Goal: Task Accomplishment & Management: Manage account settings

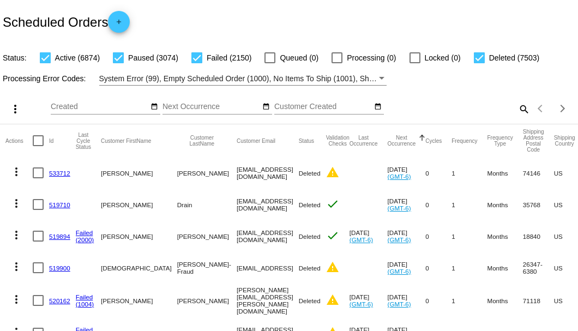
click at [518, 117] on mat-icon "search" at bounding box center [523, 108] width 13 height 17
click at [487, 111] on input "Search" at bounding box center [458, 106] width 144 height 9
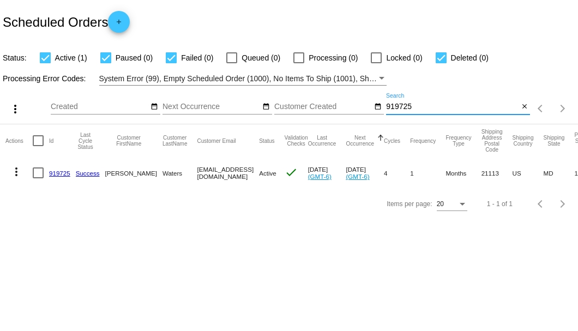
click at [394, 101] on div "919725 Search" at bounding box center [452, 103] width 132 height 21
click at [394, 105] on input "919725" at bounding box center [452, 106] width 132 height 9
paste input "698728"
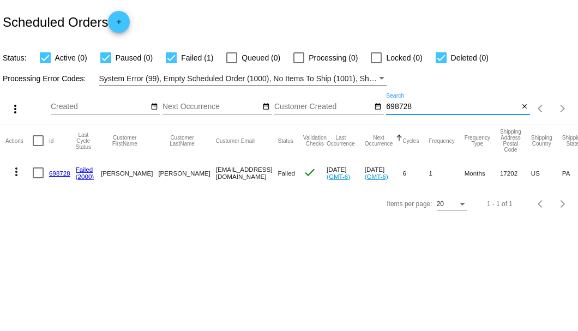
type input "698728"
click at [39, 176] on div at bounding box center [38, 172] width 11 height 11
click at [38, 178] on input "checkbox" at bounding box center [38, 178] width 1 height 1
checkbox input "true"
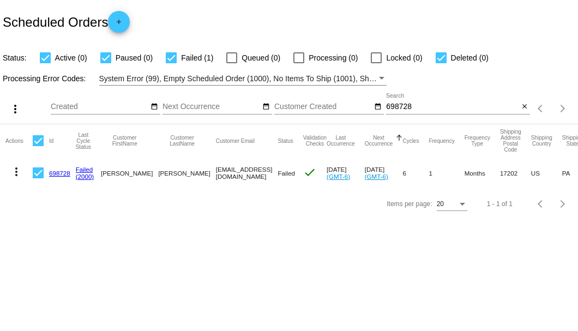
click at [15, 172] on mat-icon "more_vert" at bounding box center [16, 171] width 13 height 13
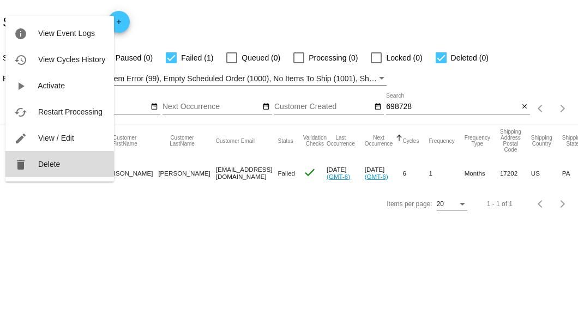
click at [51, 166] on span "Delete" at bounding box center [49, 164] width 22 height 9
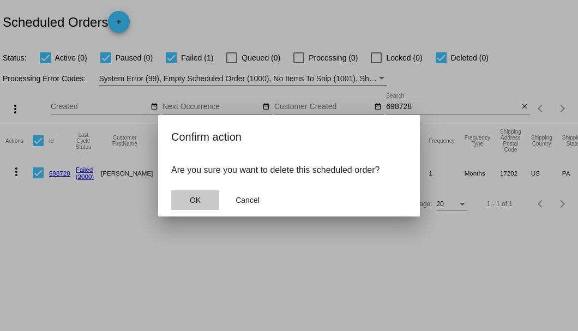
click at [202, 196] on button "OK" at bounding box center [195, 200] width 48 height 20
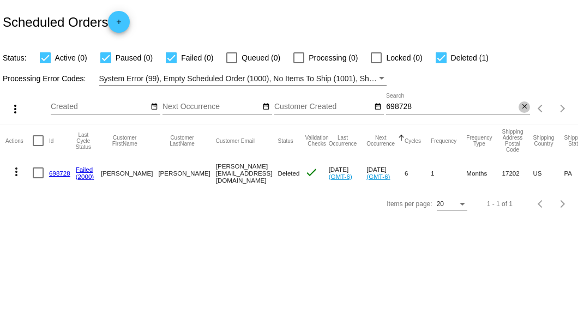
click at [524, 110] on mat-icon "close" at bounding box center [525, 106] width 8 height 9
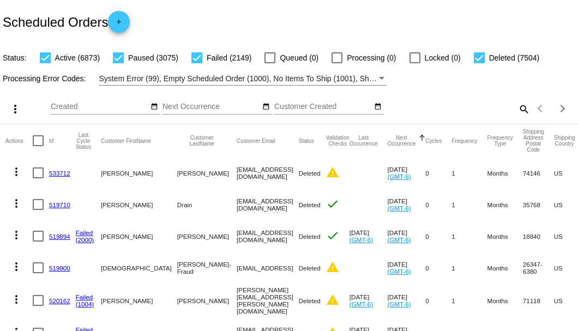
click at [517, 117] on mat-icon "search" at bounding box center [523, 108] width 13 height 17
click at [517, 111] on input "Search" at bounding box center [458, 106] width 144 height 9
click at [517, 117] on mat-icon "search" at bounding box center [523, 108] width 13 height 17
click at [516, 111] on input "Search" at bounding box center [458, 106] width 144 height 9
paste input "[EMAIL_ADDRESS][DOMAIN_NAME]"
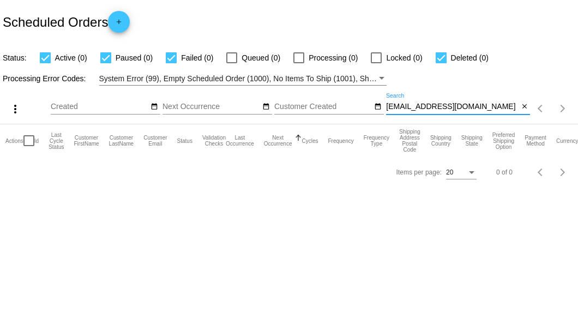
drag, startPoint x: 489, startPoint y: 108, endPoint x: 384, endPoint y: 108, distance: 105.2
click at [384, 108] on div "more_vert Aug Jan Feb Mar Apr 1" at bounding box center [289, 105] width 578 height 39
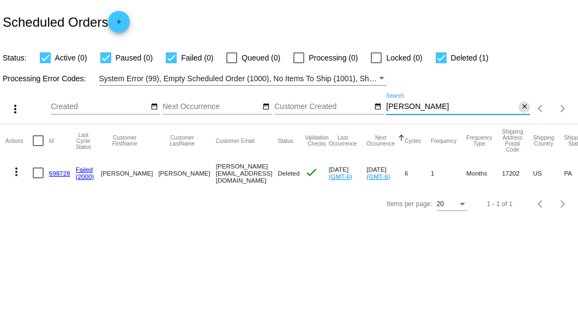
type input "rosenbaum"
click at [523, 108] on mat-icon "close" at bounding box center [525, 106] width 8 height 9
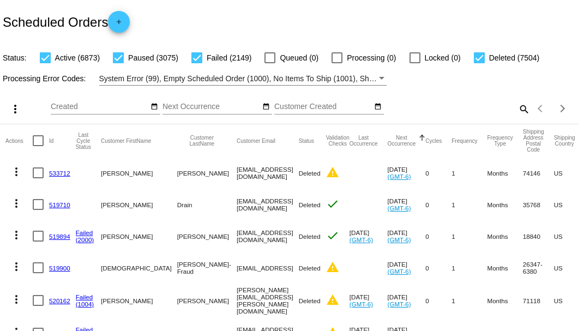
click at [517, 117] on mat-icon "search" at bounding box center [523, 108] width 13 height 17
click at [515, 111] on input "Search" at bounding box center [458, 106] width 144 height 9
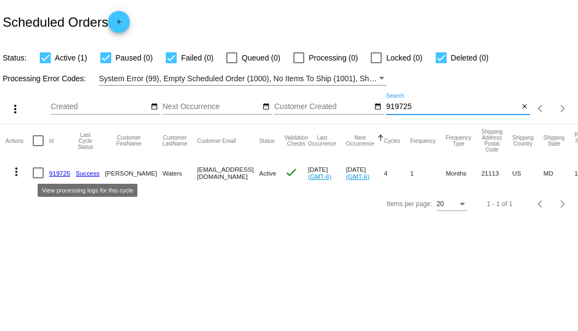
type input "919725"
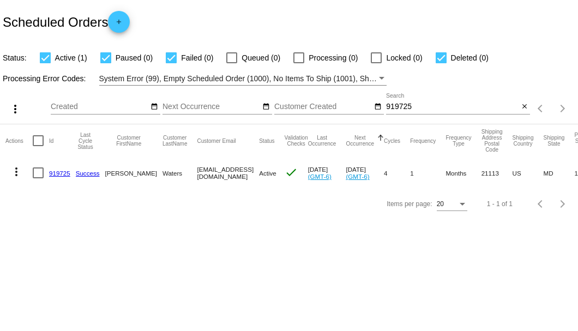
click at [58, 173] on link "919725" at bounding box center [59, 173] width 21 height 7
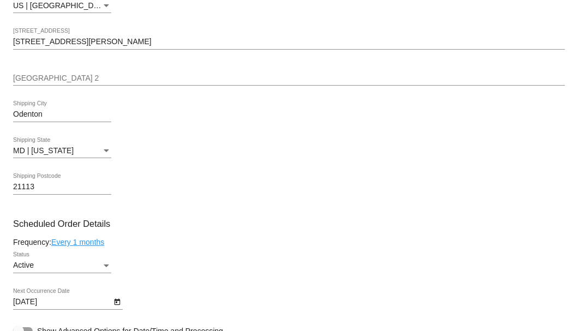
scroll to position [545, 0]
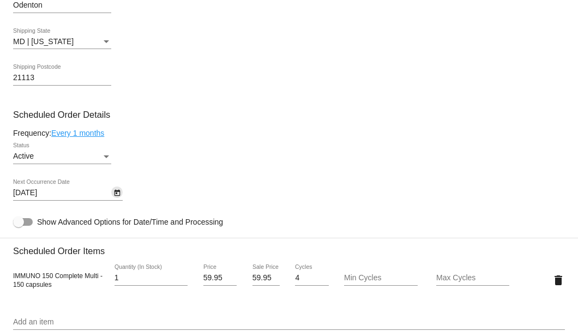
click at [120, 200] on icon "Open calendar" at bounding box center [117, 192] width 8 height 13
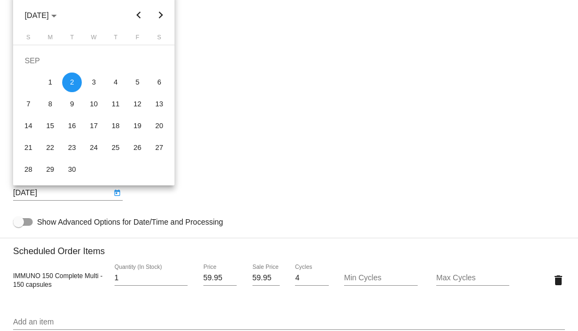
click at [92, 106] on div "10" at bounding box center [94, 104] width 20 height 20
type input "9/10/2025"
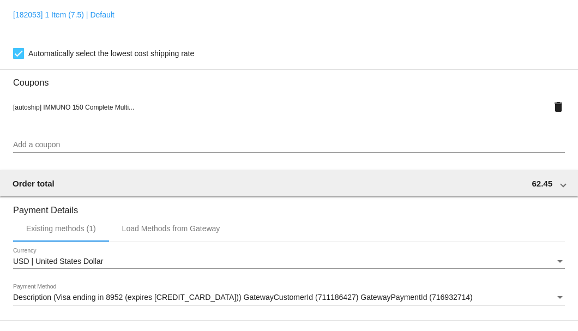
scroll to position [1052, 0]
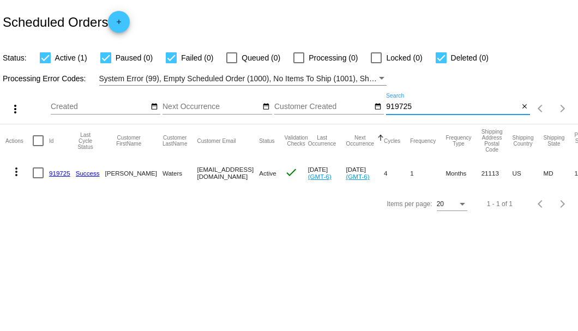
click at [394, 109] on input "919725" at bounding box center [452, 106] width 132 height 9
type input "969736"
click at [63, 174] on link "969736" at bounding box center [59, 173] width 21 height 7
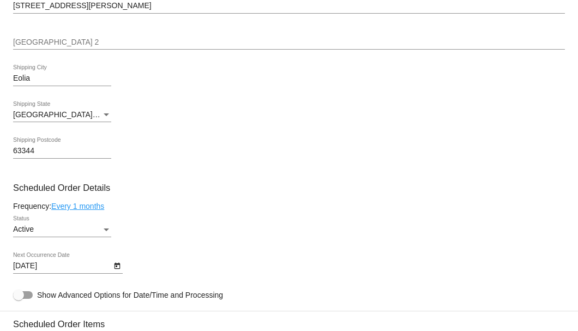
scroll to position [618, 0]
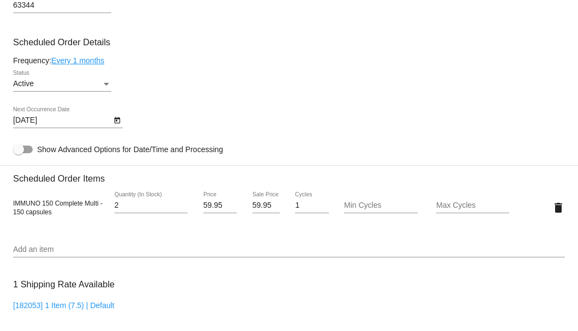
type input "2"
click at [182, 203] on input "2" at bounding box center [150, 205] width 73 height 9
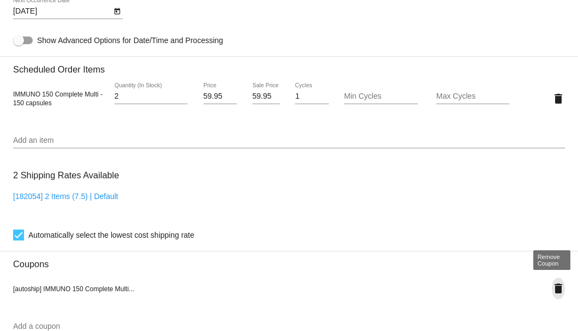
click at [555, 289] on mat-icon "delete" at bounding box center [558, 288] width 13 height 13
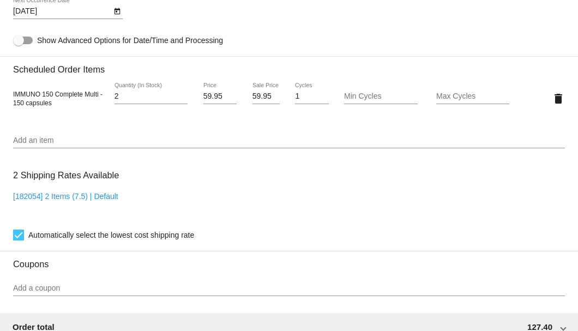
scroll to position [690, 0]
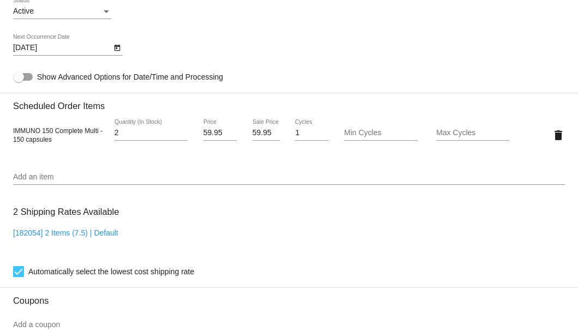
click at [252, 133] on input "59.95" at bounding box center [265, 133] width 27 height 9
drag, startPoint x: 250, startPoint y: 133, endPoint x: 267, endPoint y: 133, distance: 16.9
click at [267, 133] on input "59.95" at bounding box center [265, 133] width 27 height 9
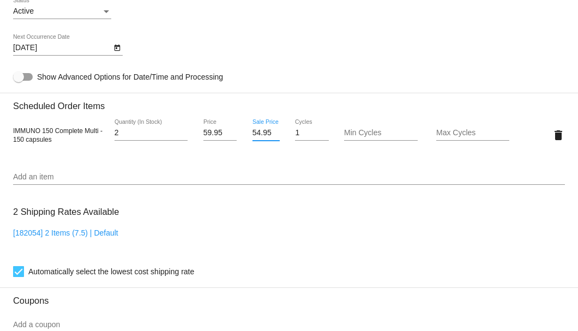
click at [263, 168] on mat-card "Customer 6858329: Donna Brown danddbrown55@gmail.com Customer Shipping Enter Sh…" at bounding box center [289, 109] width 578 height 1090
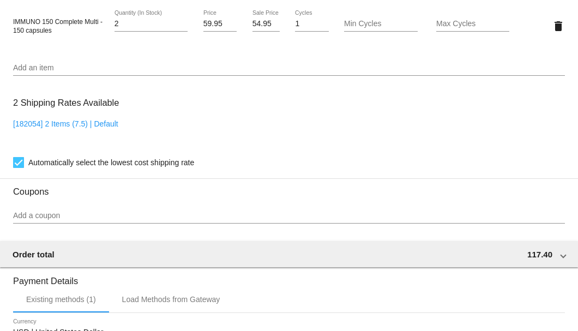
scroll to position [690, 0]
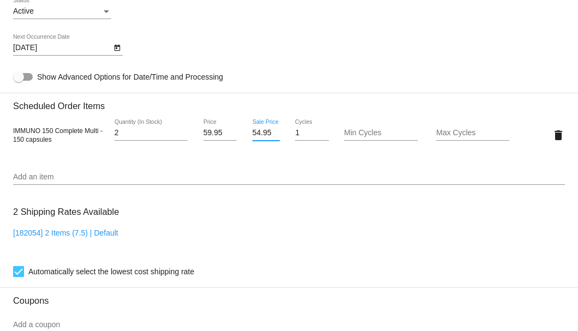
click at [268, 132] on input "54.95" at bounding box center [265, 133] width 27 height 9
click at [266, 155] on mat-card "Customer 6858329: Donna Brown danddbrown55@gmail.com Customer Shipping Enter Sh…" at bounding box center [289, 109] width 578 height 1090
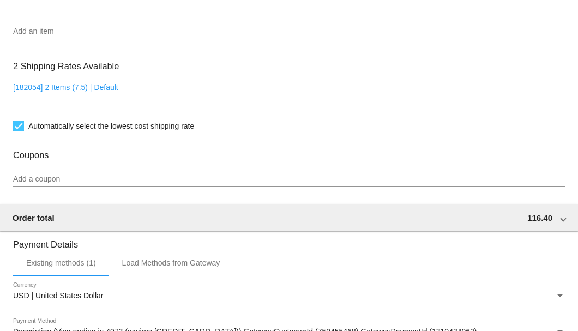
scroll to position [727, 0]
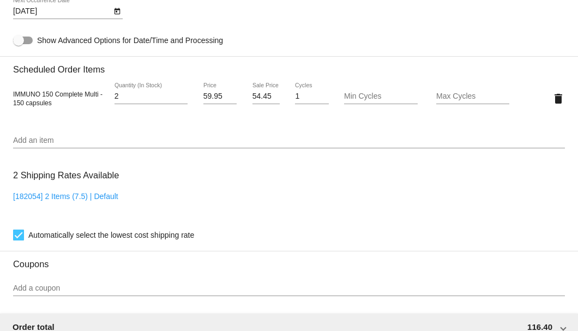
click at [263, 98] on input "54.45" at bounding box center [265, 96] width 27 height 9
type input "54.15"
click at [273, 148] on mat-card "Customer 6858329: Donna Brown danddbrown55@gmail.com Customer Shipping Enter Sh…" at bounding box center [289, 72] width 578 height 1090
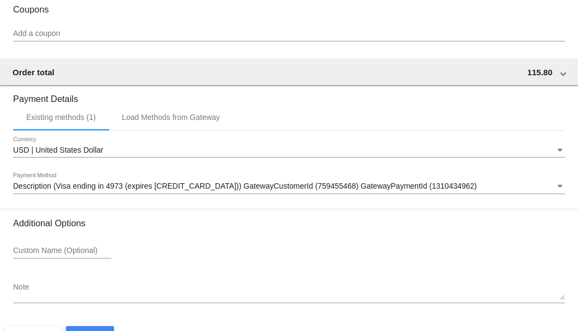
scroll to position [1014, 0]
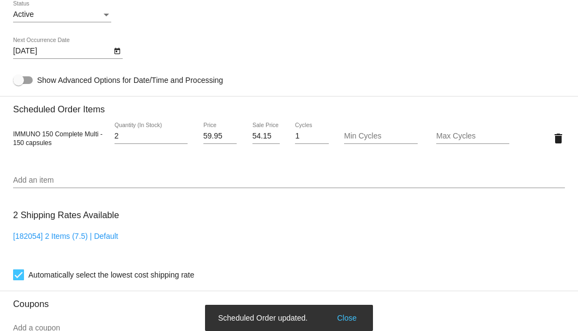
scroll to position [578, 0]
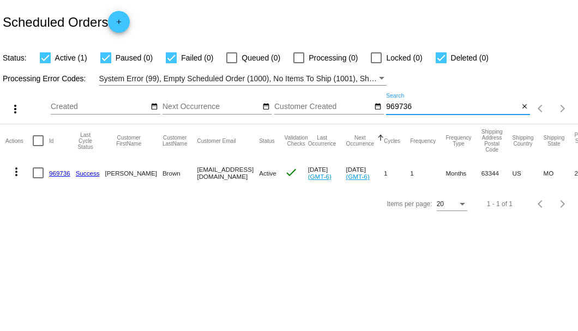
click at [390, 108] on input "969736" at bounding box center [452, 106] width 132 height 9
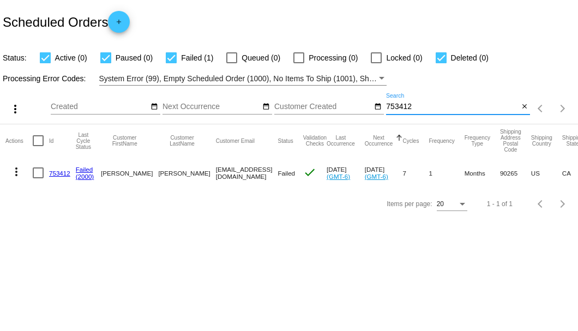
type input "753412"
click at [56, 172] on link "753412" at bounding box center [59, 173] width 21 height 7
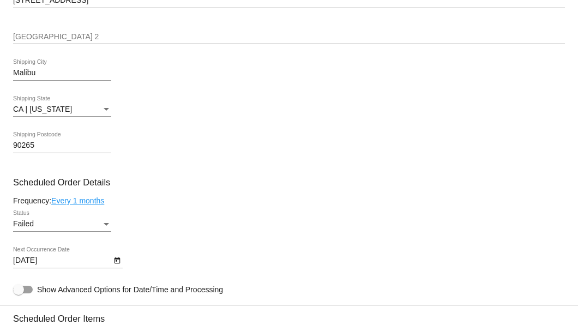
scroll to position [581, 0]
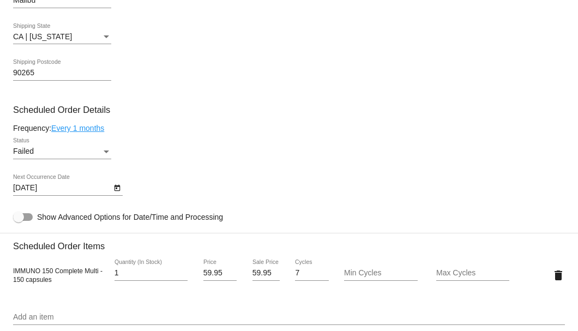
click at [104, 148] on div "Status" at bounding box center [106, 151] width 10 height 9
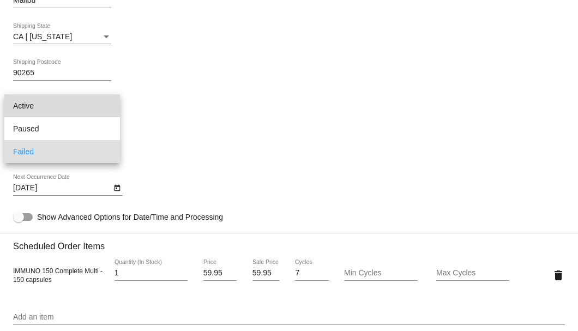
click at [98, 109] on span "Active" at bounding box center [62, 105] width 98 height 23
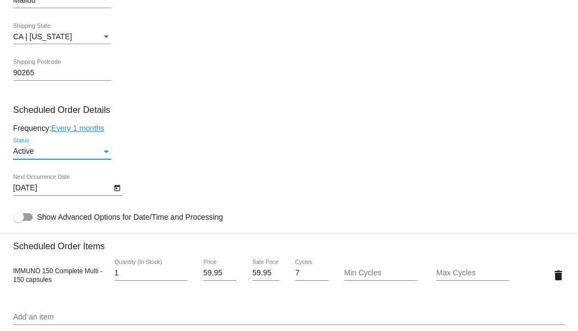
click at [116, 190] on icon "Open calendar" at bounding box center [117, 188] width 8 height 13
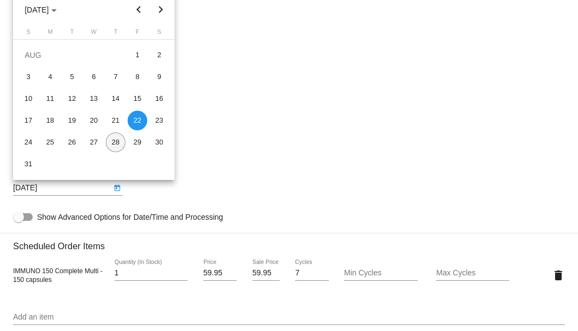
click at [118, 146] on div "28" at bounding box center [116, 142] width 20 height 20
type input "8/28/2025"
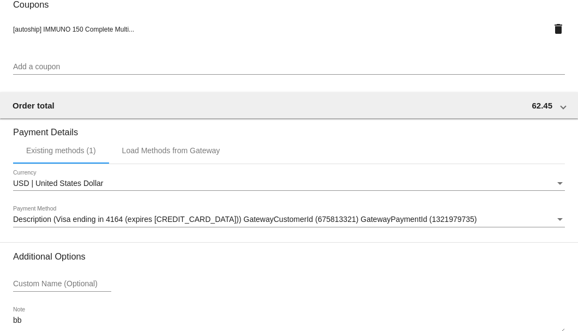
scroll to position [1083, 0]
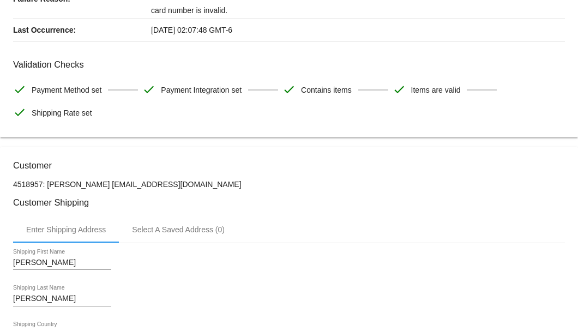
scroll to position [0, 0]
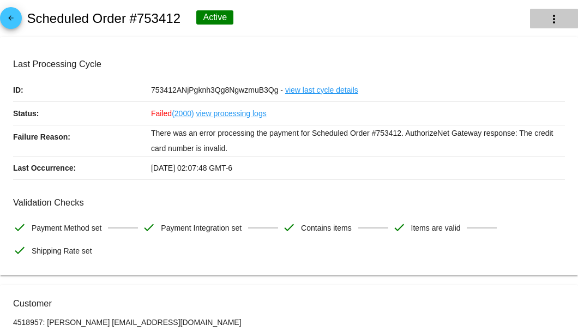
click at [551, 20] on mat-icon "more_vert" at bounding box center [553, 19] width 13 height 13
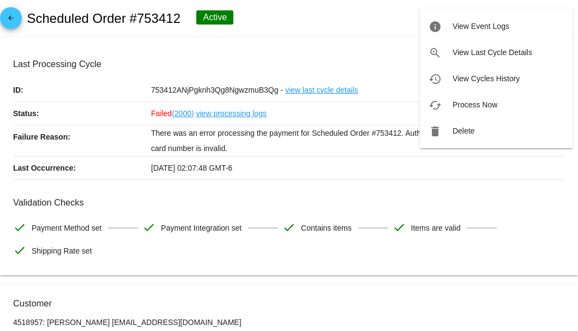
click at [341, 53] on div at bounding box center [289, 165] width 578 height 331
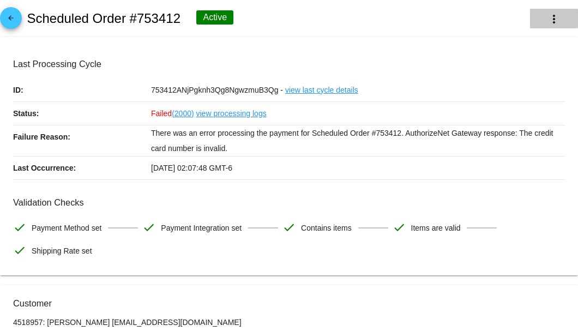
click at [554, 17] on mat-icon "more_vert" at bounding box center [553, 19] width 13 height 13
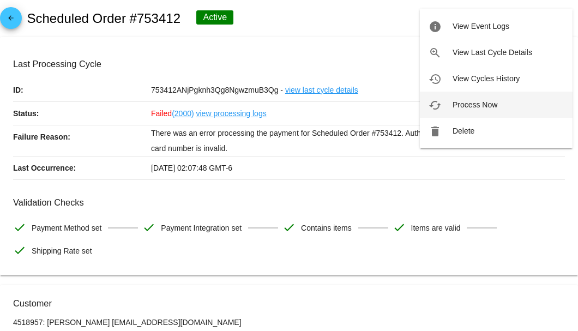
click at [482, 101] on span "Process Now" at bounding box center [474, 104] width 45 height 9
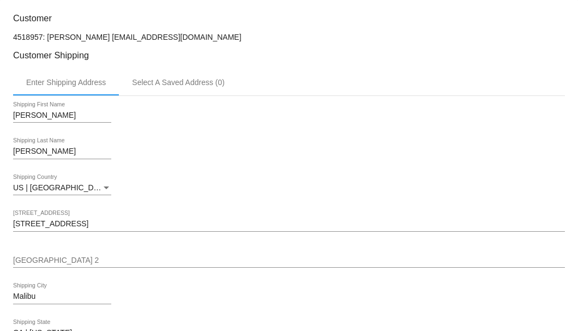
scroll to position [218, 0]
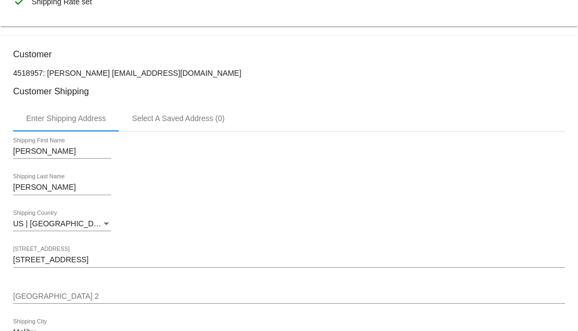
drag, startPoint x: 183, startPoint y: 70, endPoint x: 107, endPoint y: 71, distance: 75.8
click at [107, 71] on p "4518957: Sherrie Crumpler jgctheeagle@aol.com" at bounding box center [289, 73] width 552 height 9
copy p "jgctheeagle@aol.com"
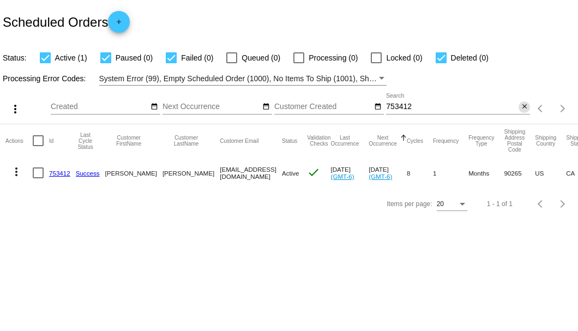
click at [523, 109] on mat-icon "close" at bounding box center [525, 106] width 8 height 9
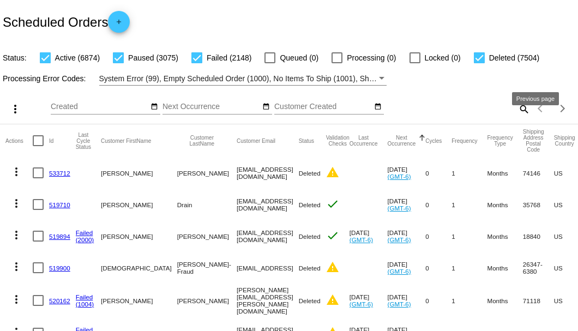
click at [517, 117] on mat-icon "search" at bounding box center [523, 108] width 13 height 17
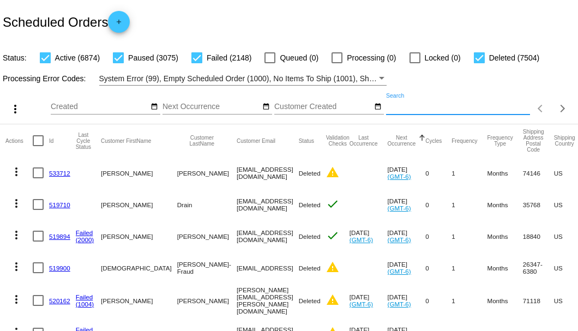
click at [516, 111] on input "Search" at bounding box center [458, 106] width 144 height 9
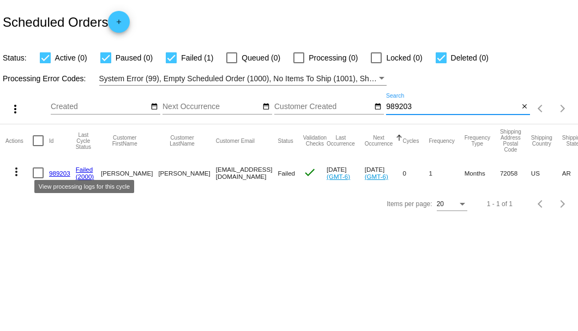
type input "989203"
click at [62, 171] on link "989203" at bounding box center [59, 173] width 21 height 7
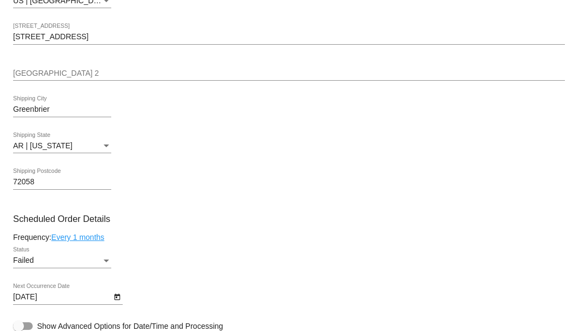
scroll to position [618, 0]
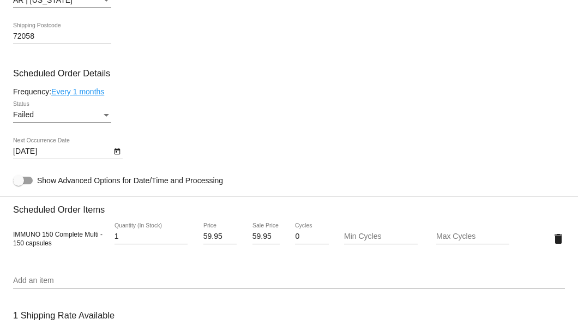
click at [100, 117] on div "Failed" at bounding box center [57, 115] width 88 height 9
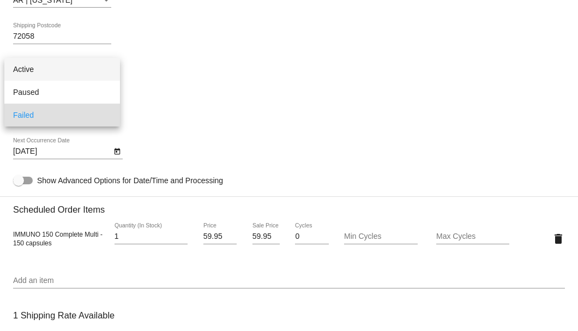
click at [91, 74] on span "Active" at bounding box center [62, 69] width 98 height 23
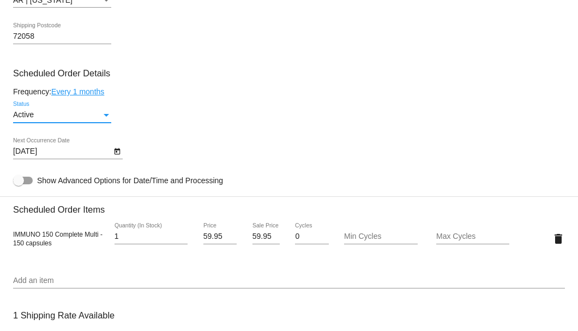
click at [116, 156] on icon "Open calendar" at bounding box center [117, 151] width 8 height 13
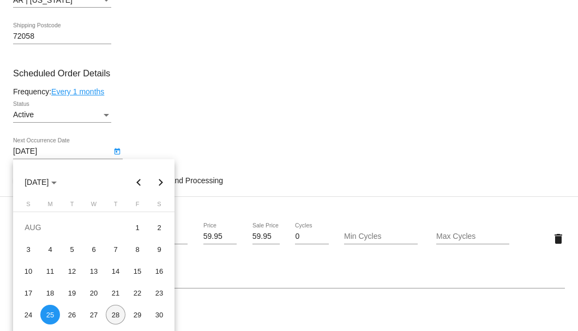
click at [117, 316] on div "28" at bounding box center [116, 315] width 20 height 20
type input "[DATE]"
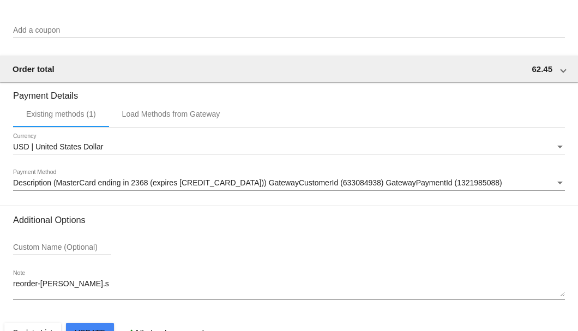
scroll to position [1083, 0]
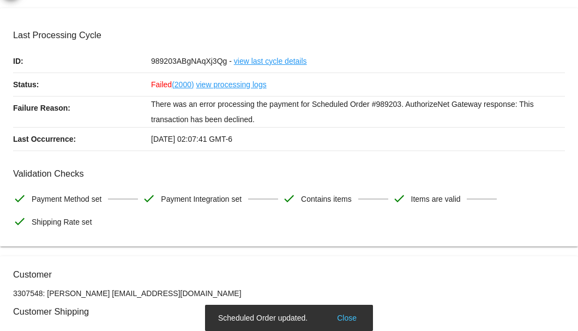
scroll to position [0, 0]
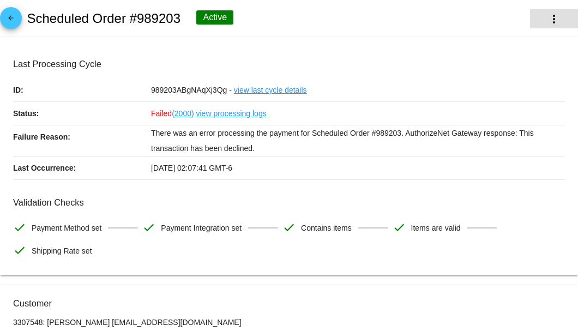
click at [547, 24] on mat-icon "more_vert" at bounding box center [553, 19] width 13 height 13
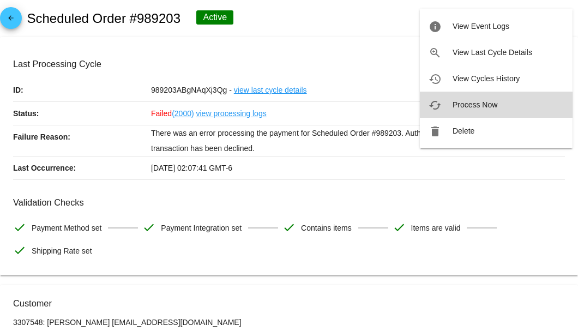
click at [463, 111] on button "cached Process Now" at bounding box center [496, 105] width 153 height 26
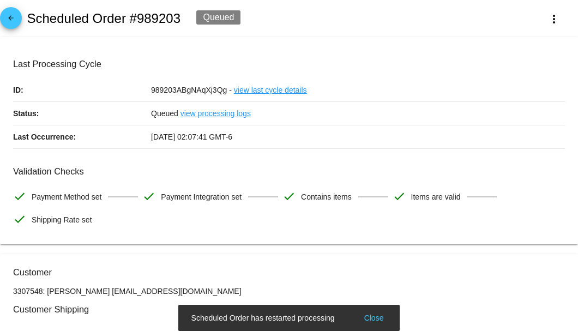
scroll to position [145, 0]
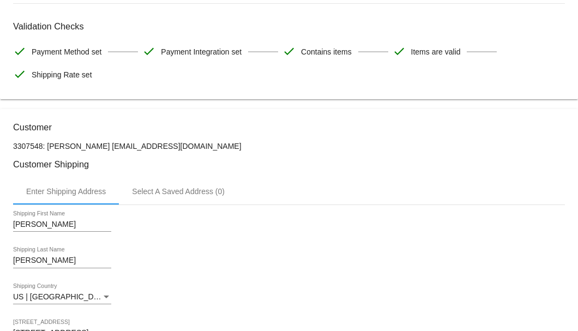
drag, startPoint x: 164, startPoint y: 146, endPoint x: 93, endPoint y: 147, distance: 71.4
click at [93, 147] on p "3307548: Lewis Peeler peelerl@hotmail.com" at bounding box center [289, 146] width 552 height 9
copy p "peelerl@hotmail.com"
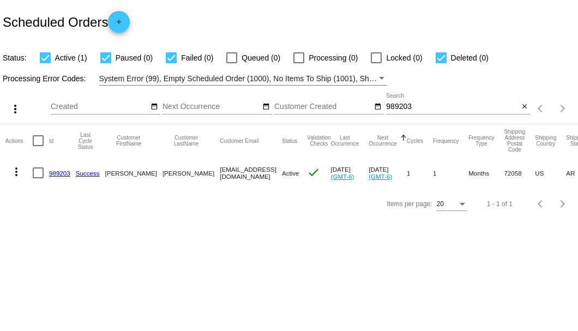
drag, startPoint x: 175, startPoint y: 174, endPoint x: 232, endPoint y: 174, distance: 56.7
click at [232, 174] on mat-cell "[EMAIL_ADDRESS][DOMAIN_NAME]" at bounding box center [251, 173] width 62 height 32
copy mat-cell "peelerl@hotmail.com"
click at [525, 109] on mat-icon "close" at bounding box center [525, 106] width 8 height 9
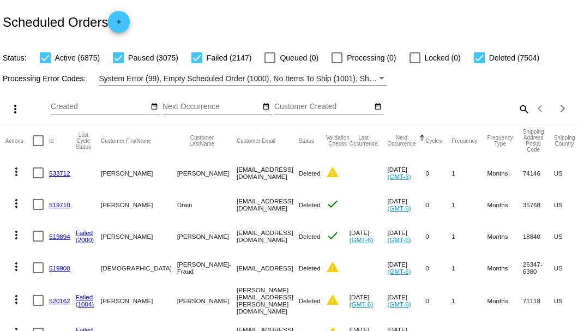
click at [518, 117] on mat-icon "search" at bounding box center [523, 108] width 13 height 17
click at [518, 111] on input "Search" at bounding box center [458, 106] width 144 height 9
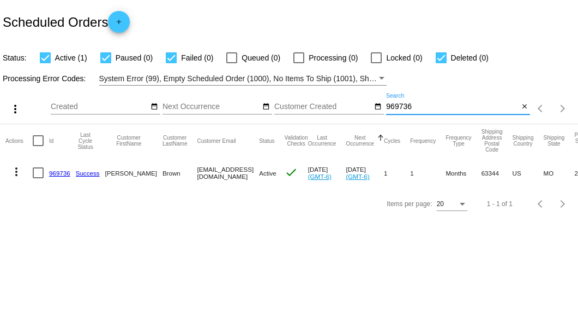
type input "969736"
drag, startPoint x: 113, startPoint y: 186, endPoint x: 179, endPoint y: 190, distance: 66.0
click at [179, 189] on section "Actions Id Last Cycle Status Customer FirstName Customer LastName Customer Emai…" at bounding box center [289, 156] width 578 height 64
click at [523, 108] on mat-icon "close" at bounding box center [525, 106] width 8 height 9
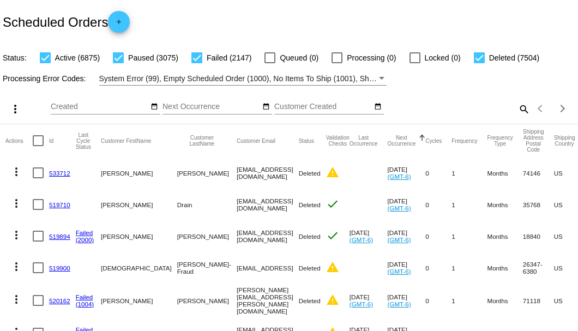
click at [517, 117] on mat-icon "search" at bounding box center [523, 108] width 13 height 17
click at [516, 111] on input "Search" at bounding box center [458, 106] width 144 height 9
paste input "968191"
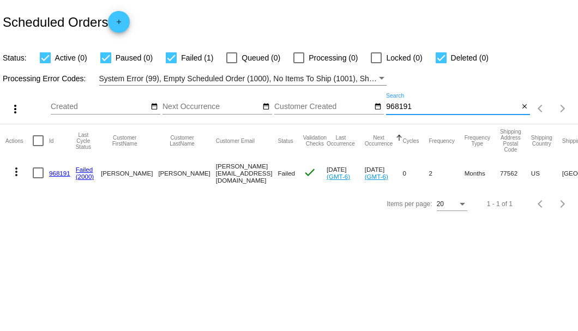
type input "968191"
click at [63, 172] on link "968191" at bounding box center [59, 173] width 21 height 7
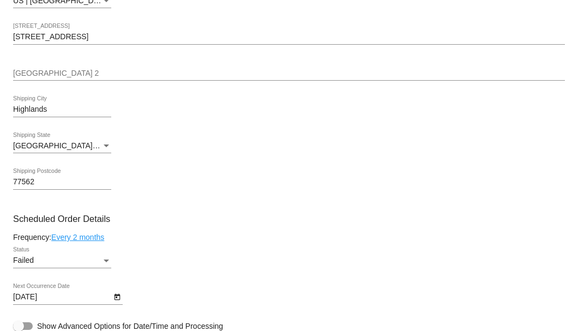
scroll to position [618, 0]
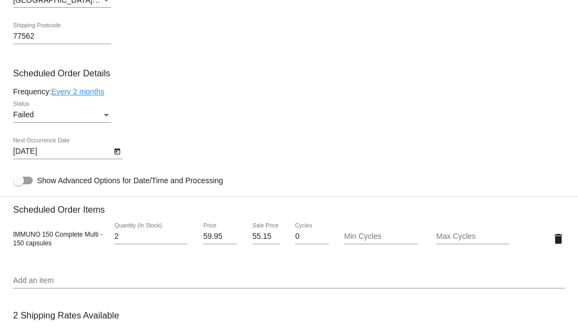
click at [106, 114] on div "Status" at bounding box center [106, 115] width 5 height 3
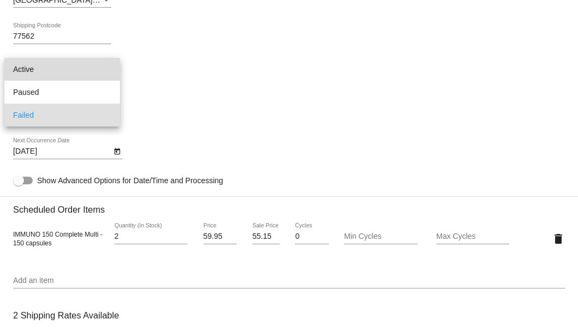
click at [77, 72] on span "Active" at bounding box center [62, 69] width 98 height 23
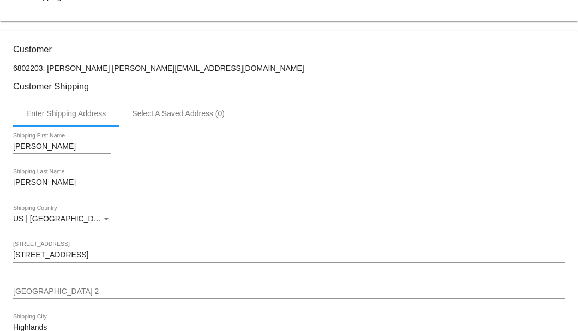
scroll to position [145, 0]
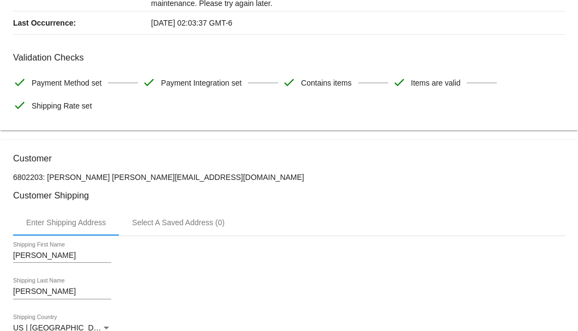
drag, startPoint x: 205, startPoint y: 175, endPoint x: 104, endPoint y: 174, distance: 101.4
click at [104, 174] on p "6802203: Sandra Wingate sandy.lou2310@outlook.com" at bounding box center [289, 177] width 552 height 9
copy p "sandy.lou2310@outlook.com"
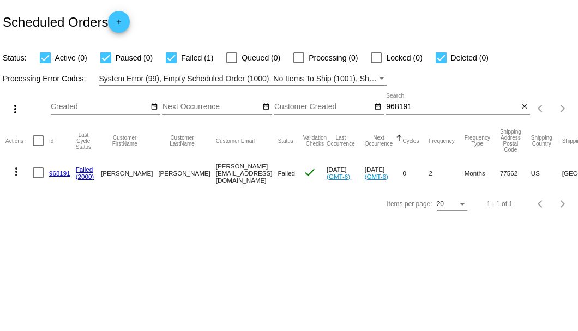
click at [57, 172] on link "968191" at bounding box center [59, 173] width 21 height 7
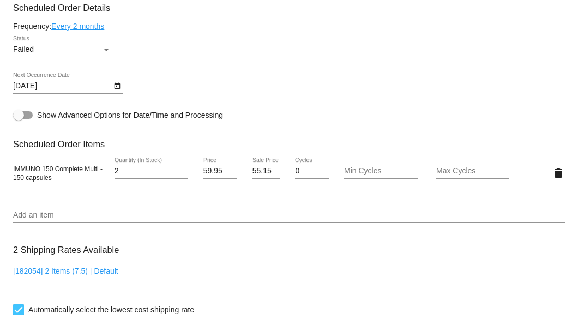
scroll to position [574, 0]
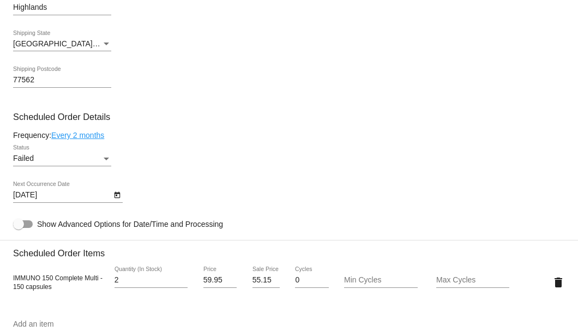
click at [101, 162] on div "Failed" at bounding box center [57, 158] width 88 height 9
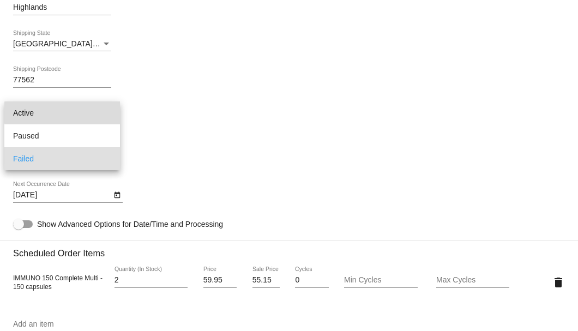
click at [95, 113] on span "Active" at bounding box center [62, 112] width 98 height 23
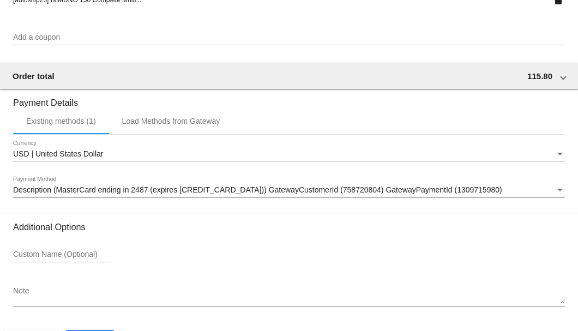
scroll to position [1083, 0]
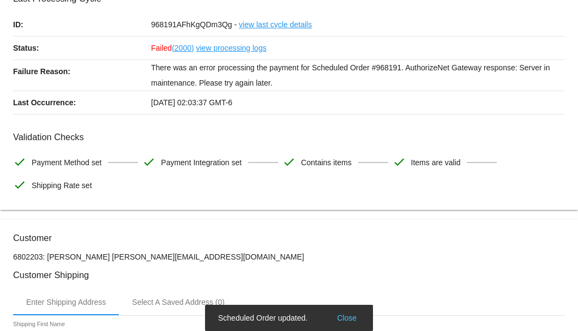
scroll to position [0, 0]
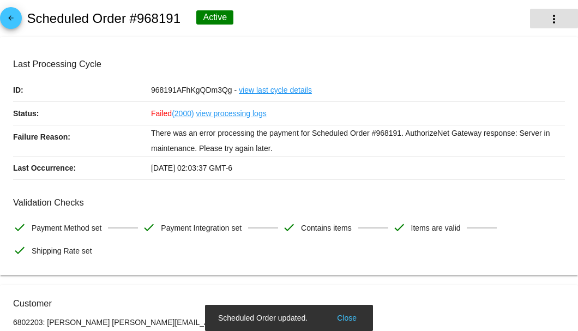
click at [547, 23] on mat-icon "more_vert" at bounding box center [553, 19] width 13 height 13
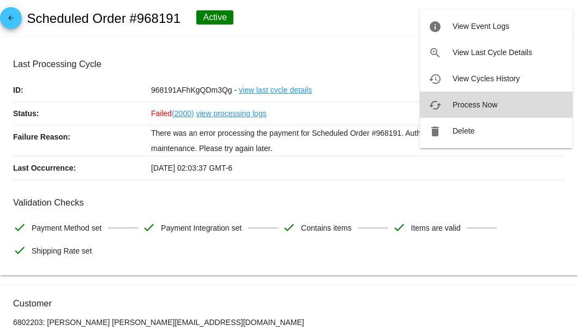
click at [476, 102] on span "Process Now" at bounding box center [474, 104] width 45 height 9
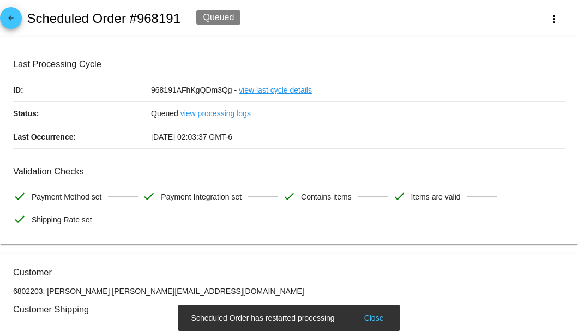
scroll to position [145, 0]
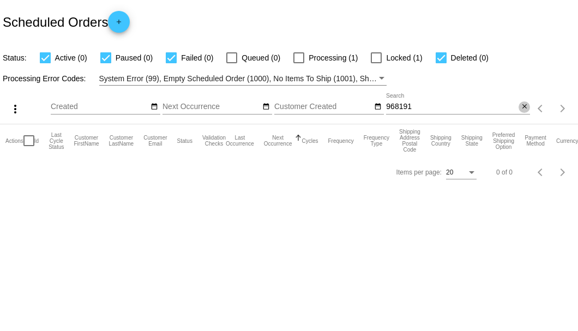
click at [525, 107] on mat-icon "close" at bounding box center [525, 106] width 8 height 9
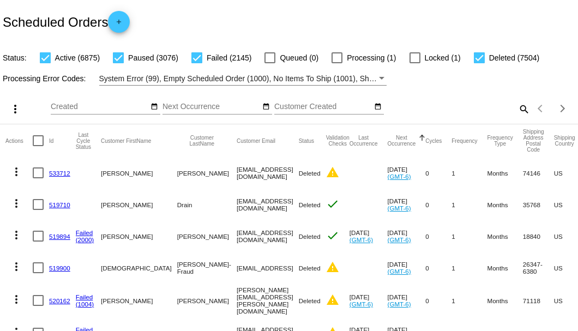
click at [362, 16] on div "Scheduled Orders add" at bounding box center [289, 22] width 578 height 44
